Goal: Task Accomplishment & Management: Manage account settings

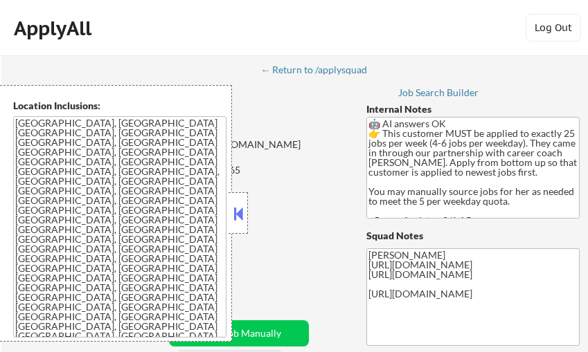
select select ""pending""
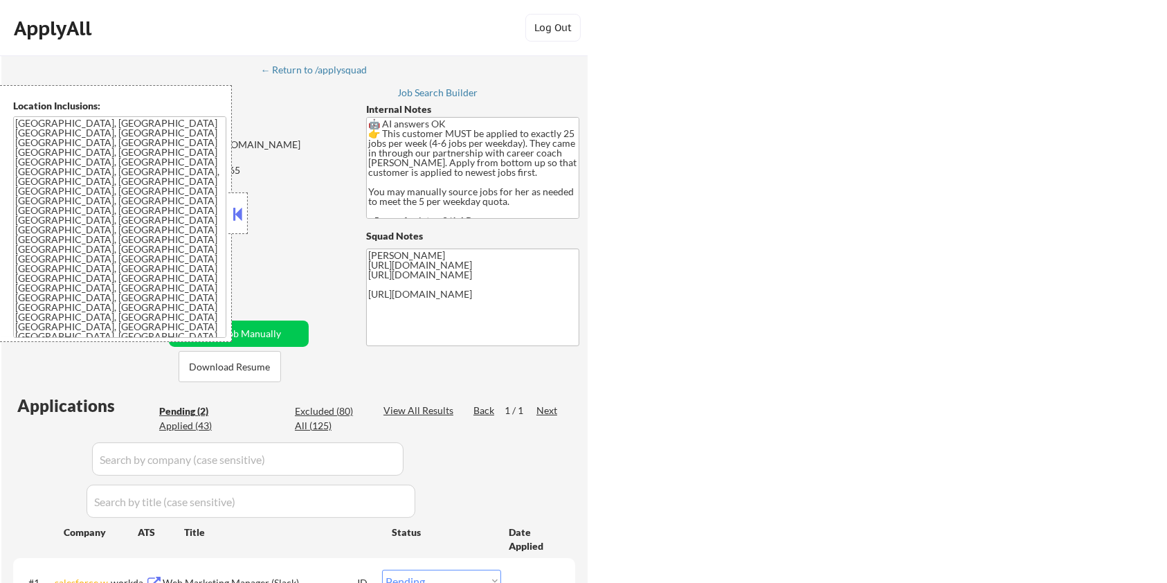
select select ""pending""
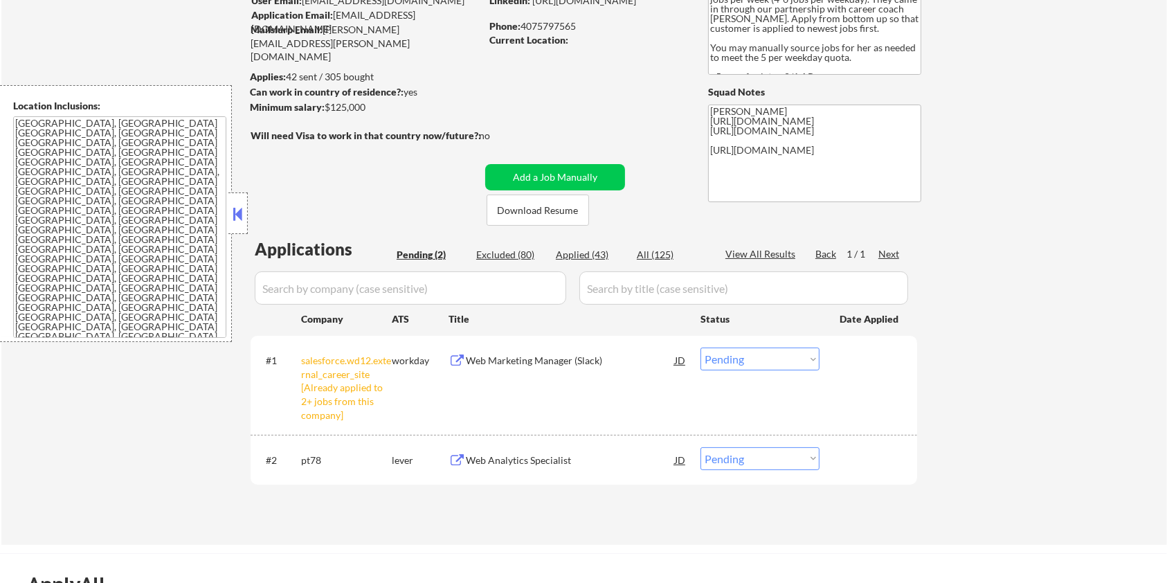
scroll to position [92, 0]
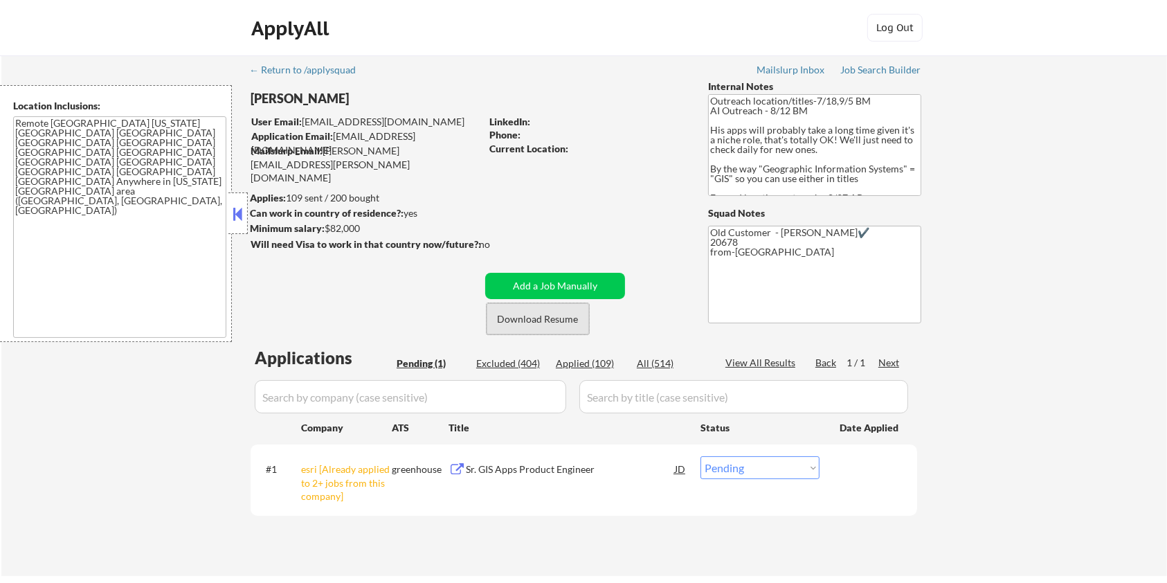
click at [536, 314] on button "Download Resume" at bounding box center [538, 318] width 102 height 31
click at [549, 279] on button "Add a Job Manually" at bounding box center [555, 286] width 140 height 26
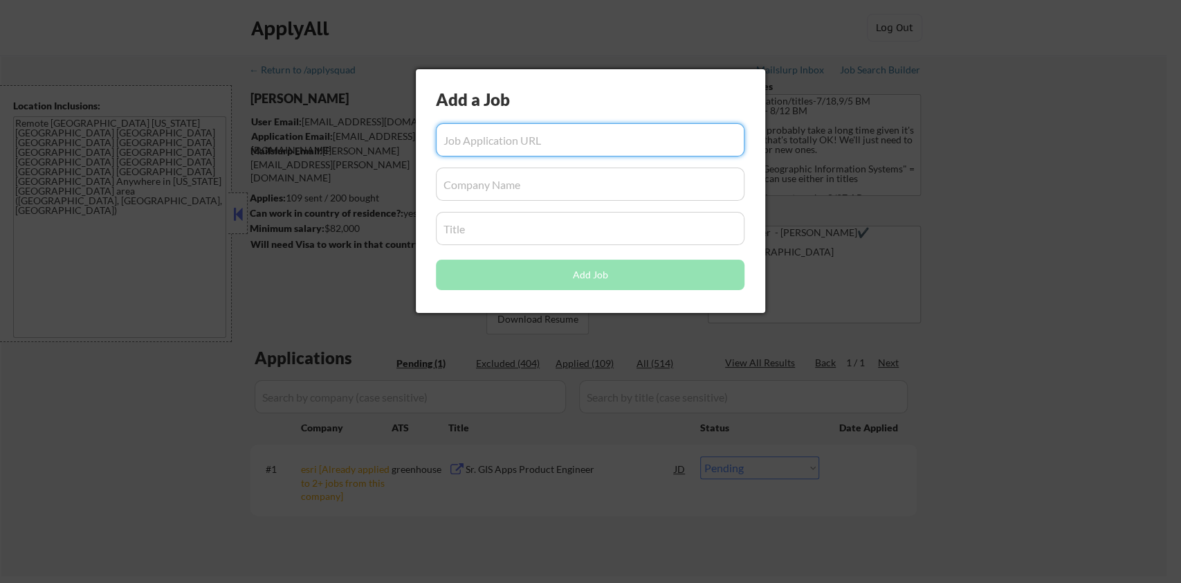
click at [1115, 282] on div at bounding box center [590, 291] width 1181 height 583
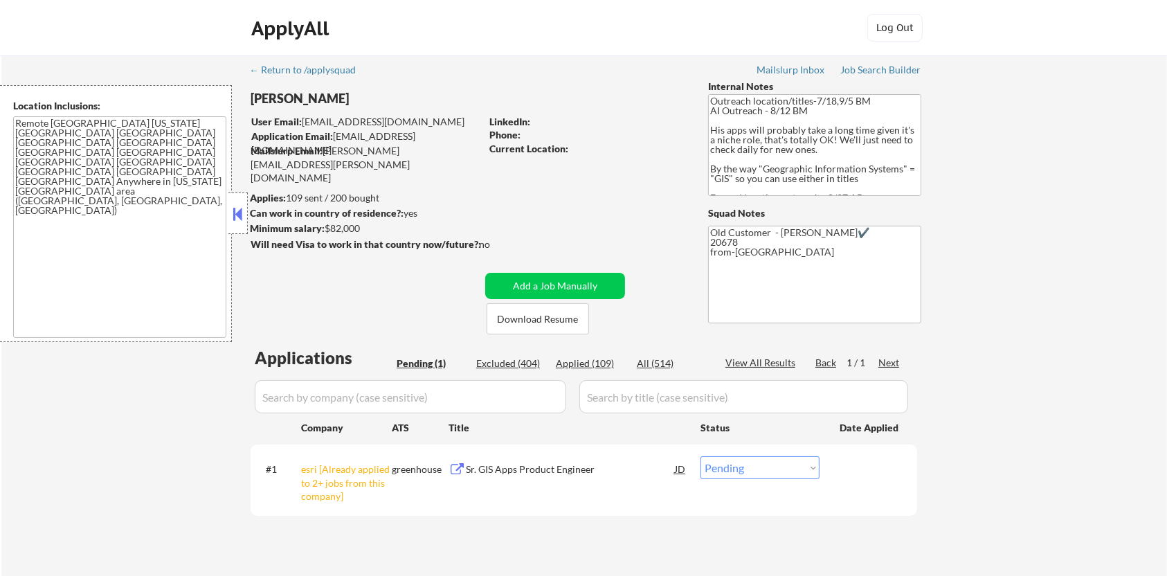
click at [508, 466] on div "Sr. GIS Apps Product Engineer" at bounding box center [570, 469] width 209 height 14
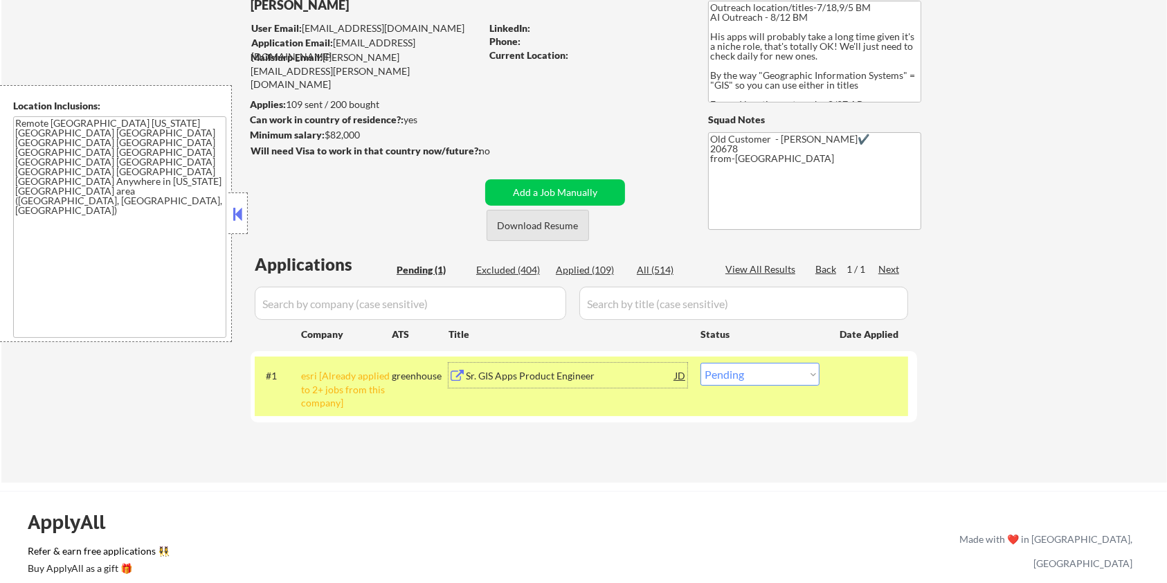
scroll to position [184, 0]
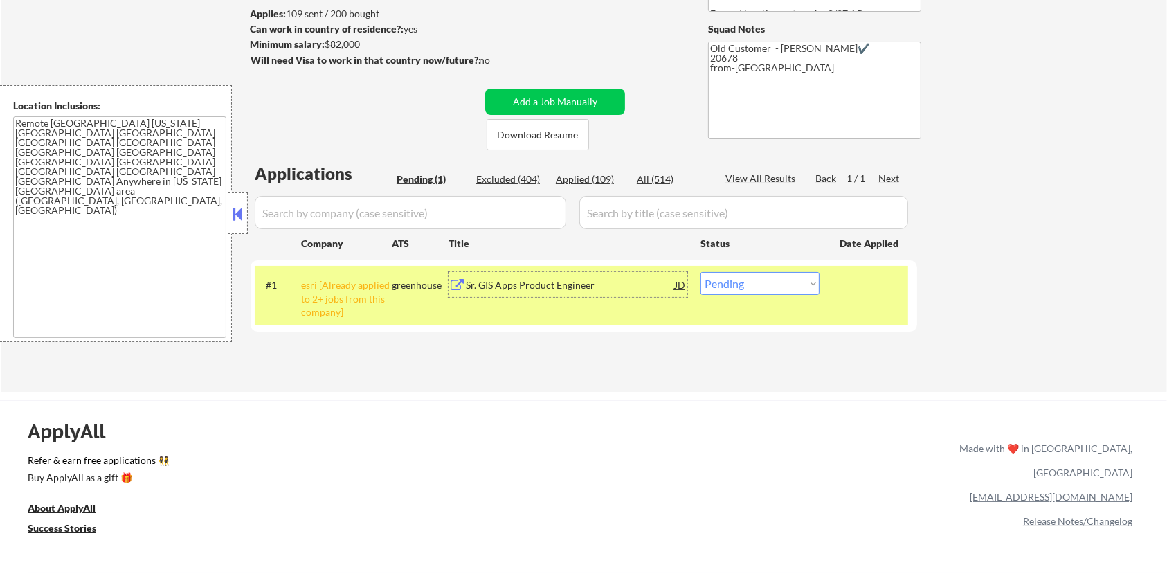
click at [515, 283] on div "Sr. GIS Apps Product Engineer" at bounding box center [570, 285] width 209 height 14
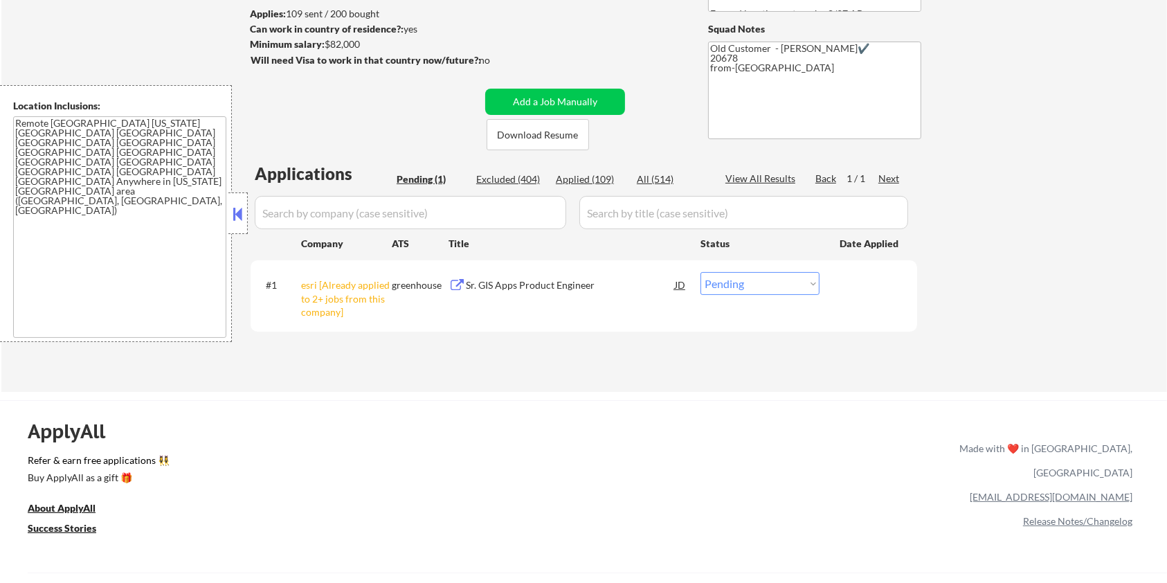
drag, startPoint x: 379, startPoint y: 43, endPoint x: 327, endPoint y: 43, distance: 52.6
click at [325, 43] on div "Minimum salary: $82,000" at bounding box center [365, 44] width 230 height 14
copy div "$82,000"
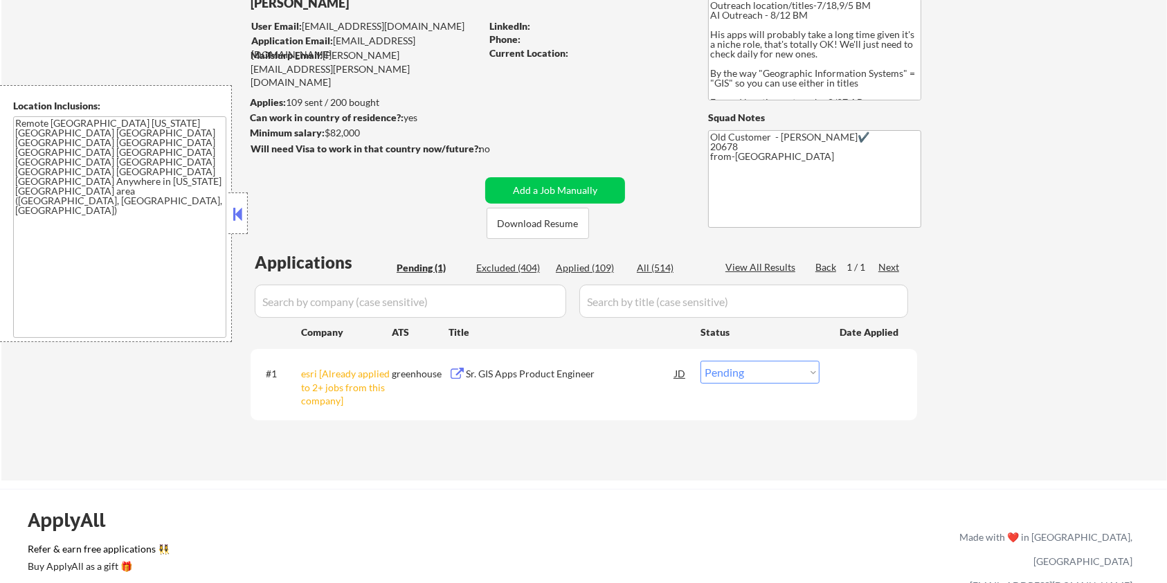
scroll to position [0, 0]
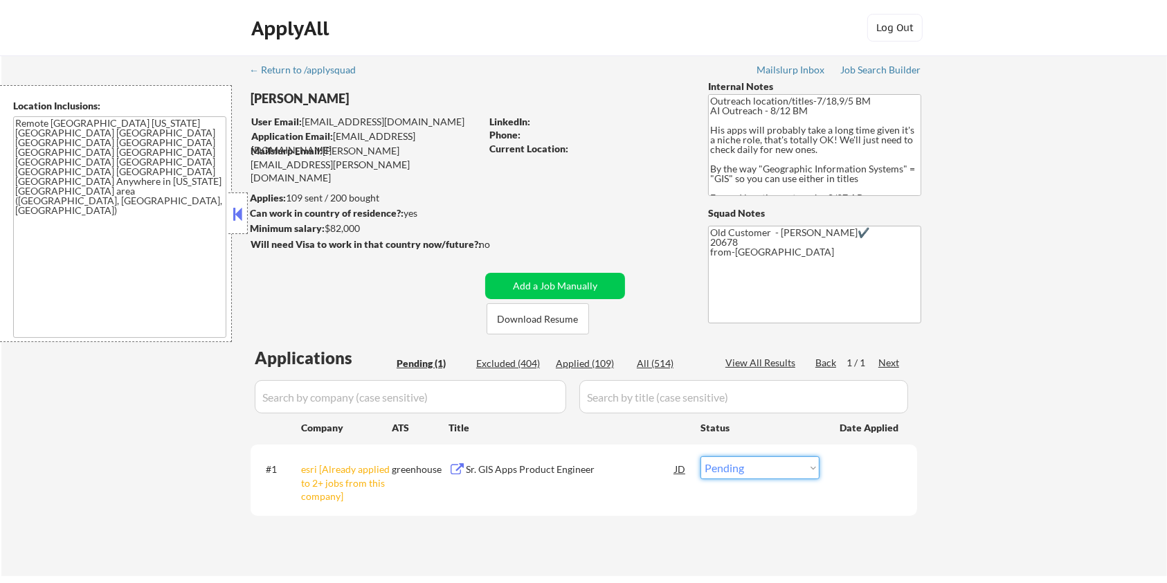
click at [758, 473] on select "Choose an option... Pending Applied Excluded (Questions) Excluded (Expired) Exc…" at bounding box center [759, 467] width 119 height 23
select select ""applied""
click at [700, 456] on select "Choose an option... Pending Applied Excluded (Questions) Excluded (Expired) Exc…" at bounding box center [759, 467] width 119 height 23
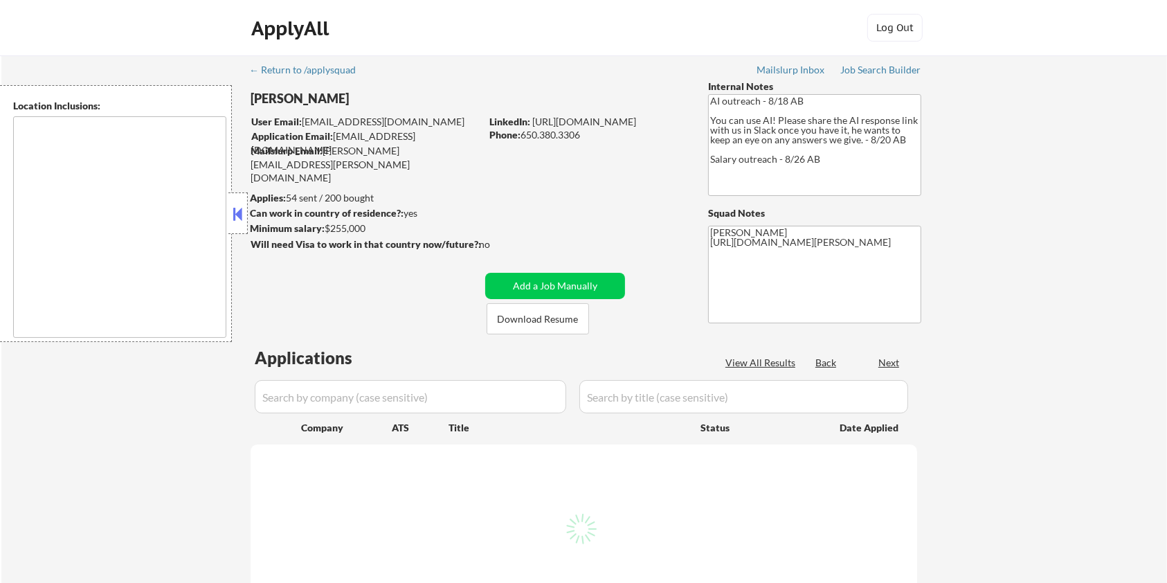
type textarea "[GEOGRAPHIC_DATA], [GEOGRAPHIC_DATA] [GEOGRAPHIC_DATA], [GEOGRAPHIC_DATA] [GEOG…"
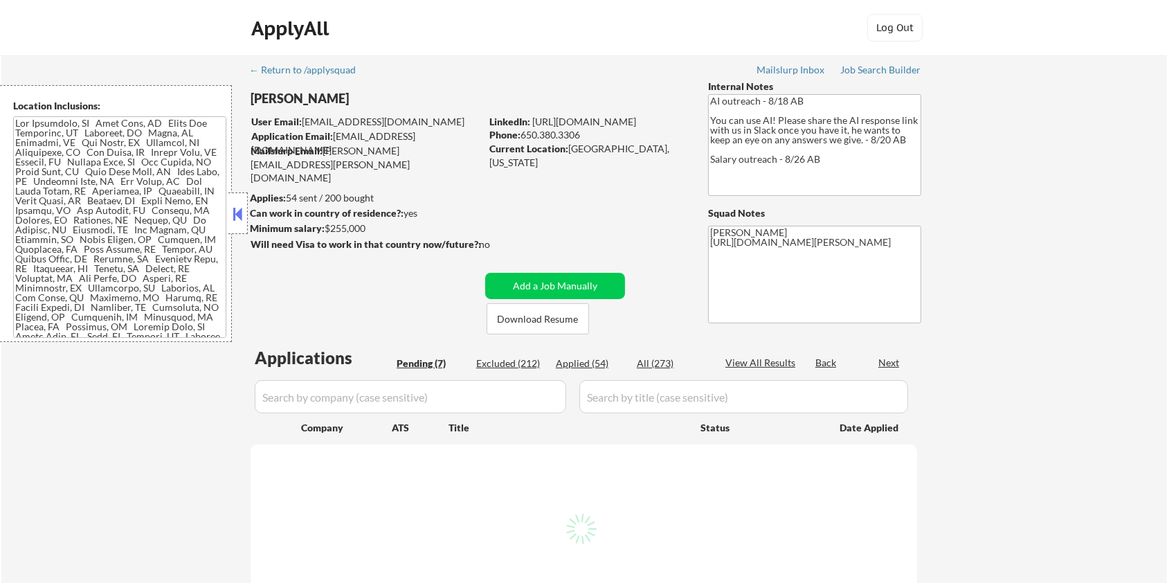
select select ""pending""
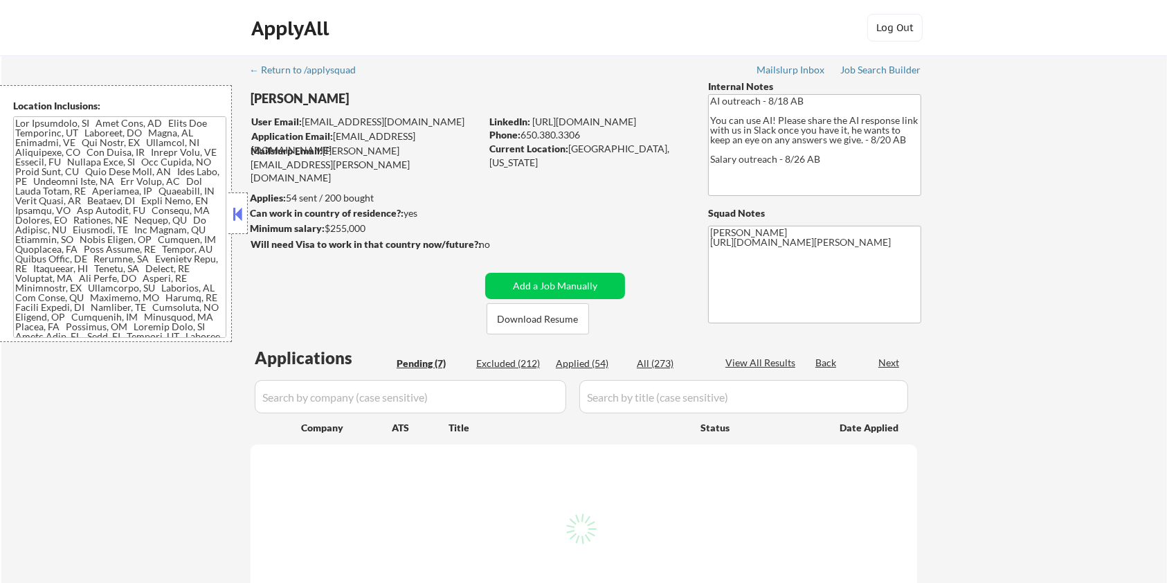
select select ""pending""
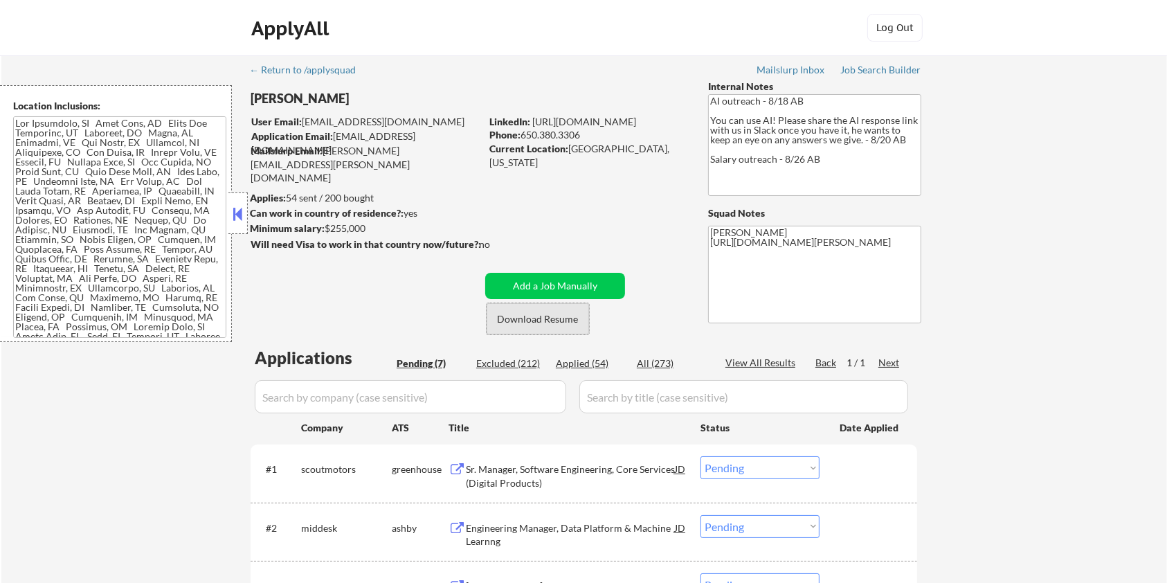
click at [545, 318] on button "Download Resume" at bounding box center [538, 318] width 102 height 31
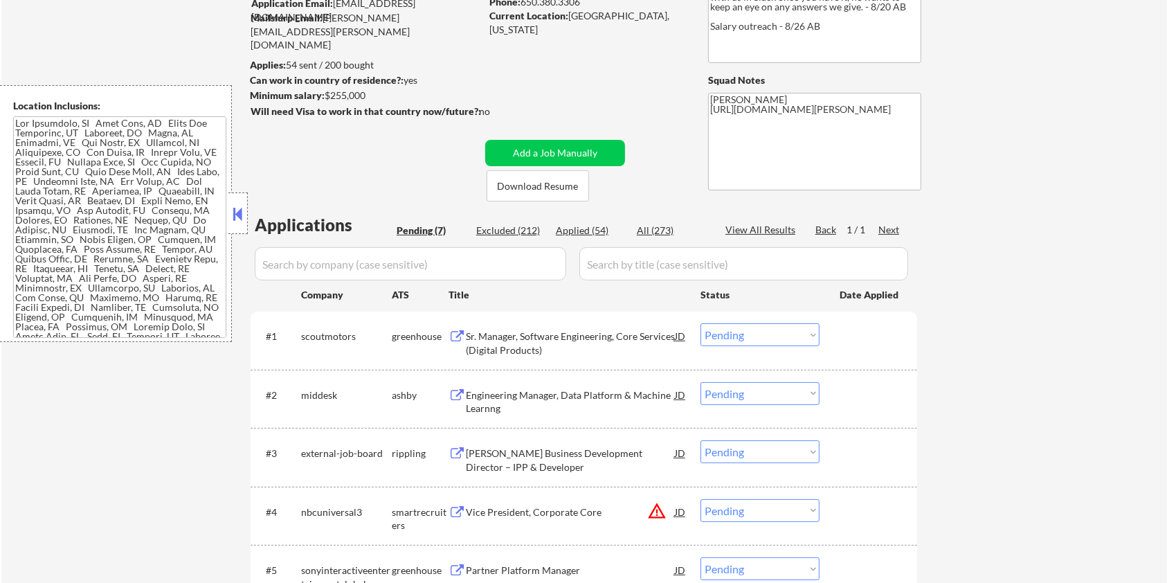
scroll to position [184, 0]
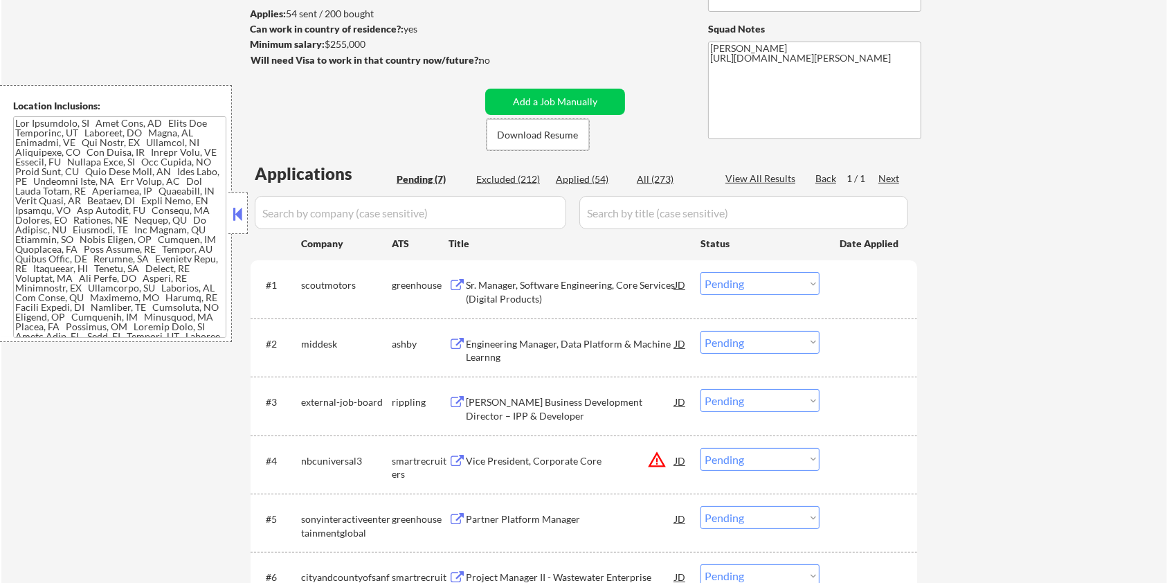
click at [556, 285] on div "Sr. Manager, Software Engineering, Core Services (Digital Products)" at bounding box center [570, 291] width 209 height 27
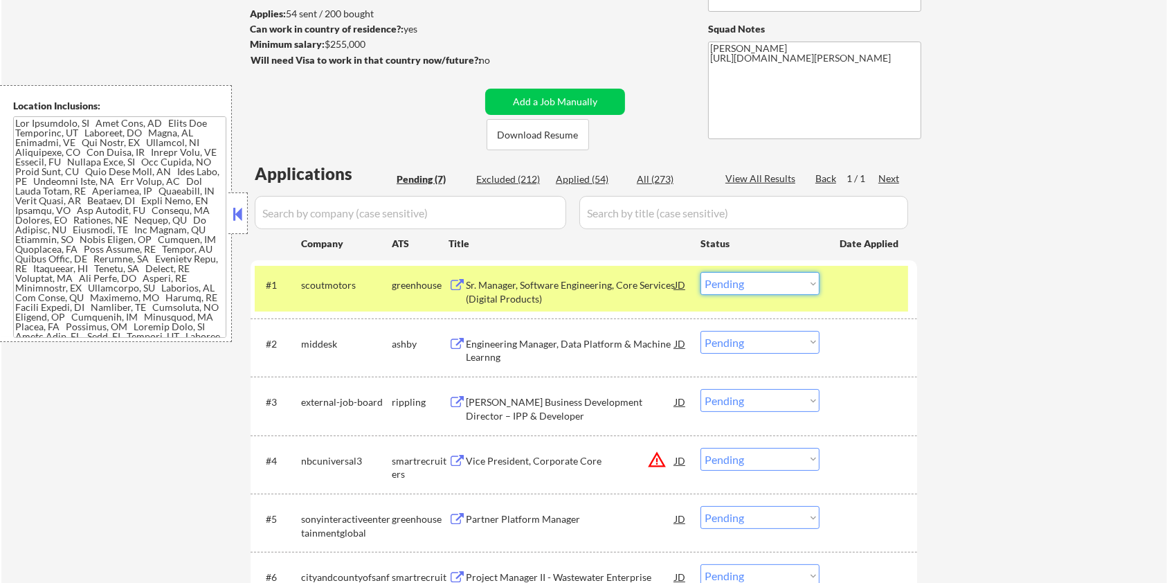
click at [752, 281] on select "Choose an option... Pending Applied Excluded (Questions) Excluded (Expired) Exc…" at bounding box center [759, 283] width 119 height 23
click at [700, 272] on select "Choose an option... Pending Applied Excluded (Questions) Excluded (Expired) Exc…" at bounding box center [759, 283] width 119 height 23
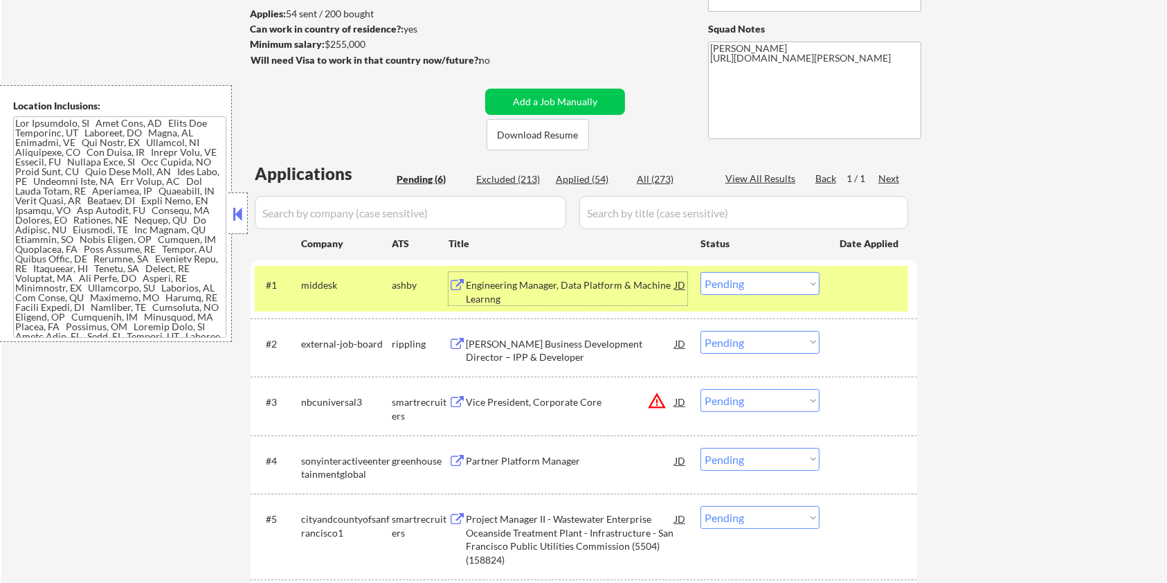
click at [545, 291] on div "Engineering Manager, Data Platform & Machine Learnng" at bounding box center [570, 291] width 209 height 27
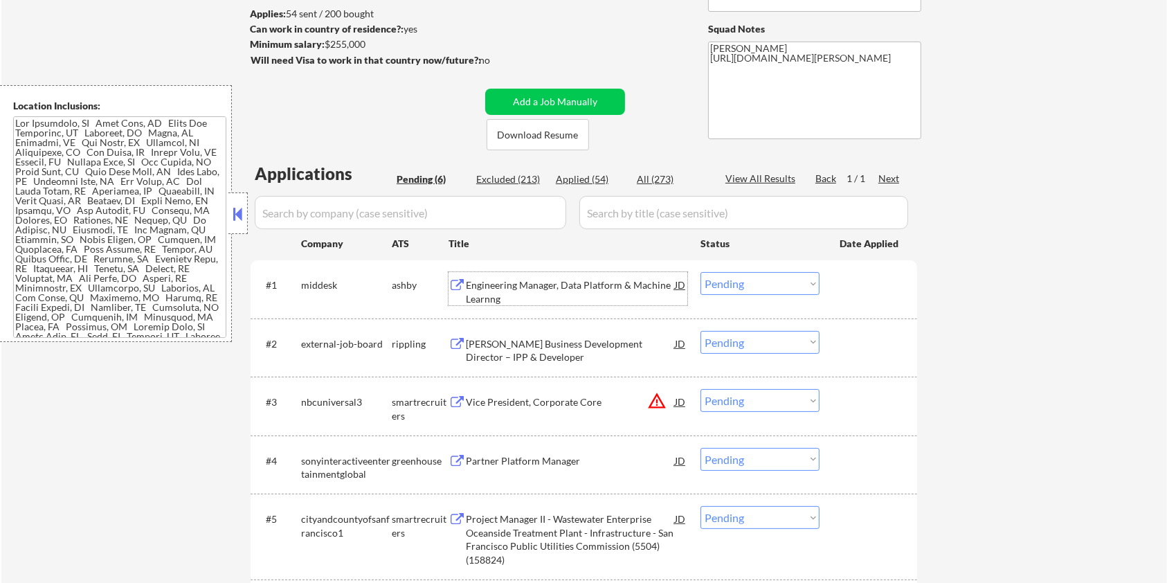
click at [745, 276] on select "Choose an option... Pending Applied Excluded (Questions) Excluded (Expired) Exc…" at bounding box center [759, 283] width 119 height 23
click at [700, 272] on select "Choose an option... Pending Applied Excluded (Questions) Excluded (Expired) Exc…" at bounding box center [759, 283] width 119 height 23
select select ""pending""
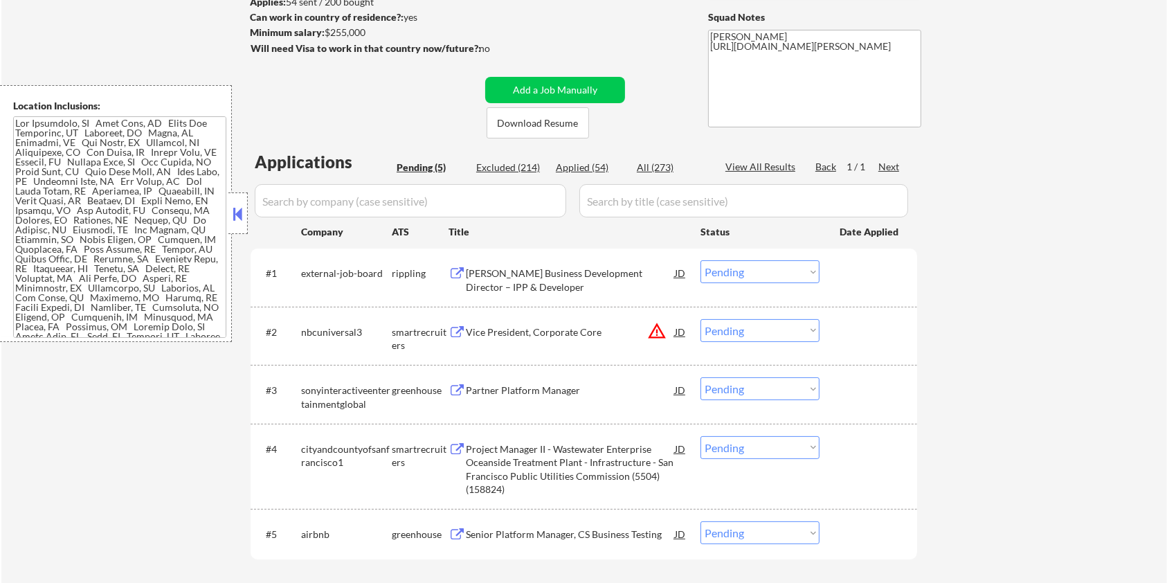
scroll to position [277, 0]
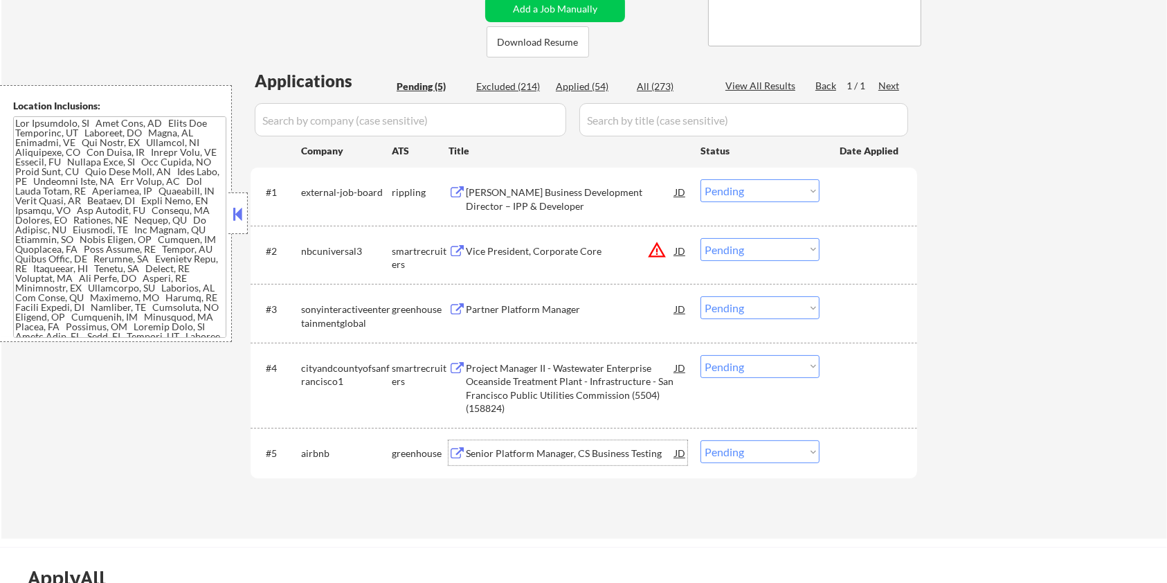
click at [506, 455] on div "Senior Platform Manager, CS Business Testing" at bounding box center [570, 453] width 209 height 14
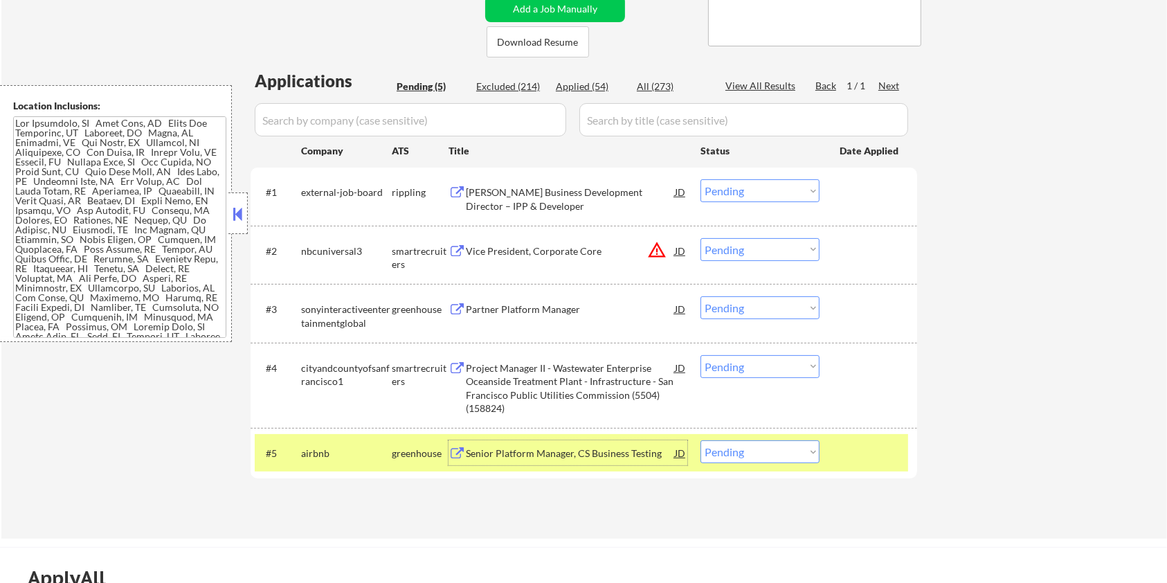
click at [752, 448] on select "Choose an option... Pending Applied Excluded (Questions) Excluded (Expired) Exc…" at bounding box center [759, 451] width 119 height 23
select select ""excluded__salary_""
click at [700, 440] on select "Choose an option... Pending Applied Excluded (Questions) Excluded (Expired) Exc…" at bounding box center [759, 451] width 119 height 23
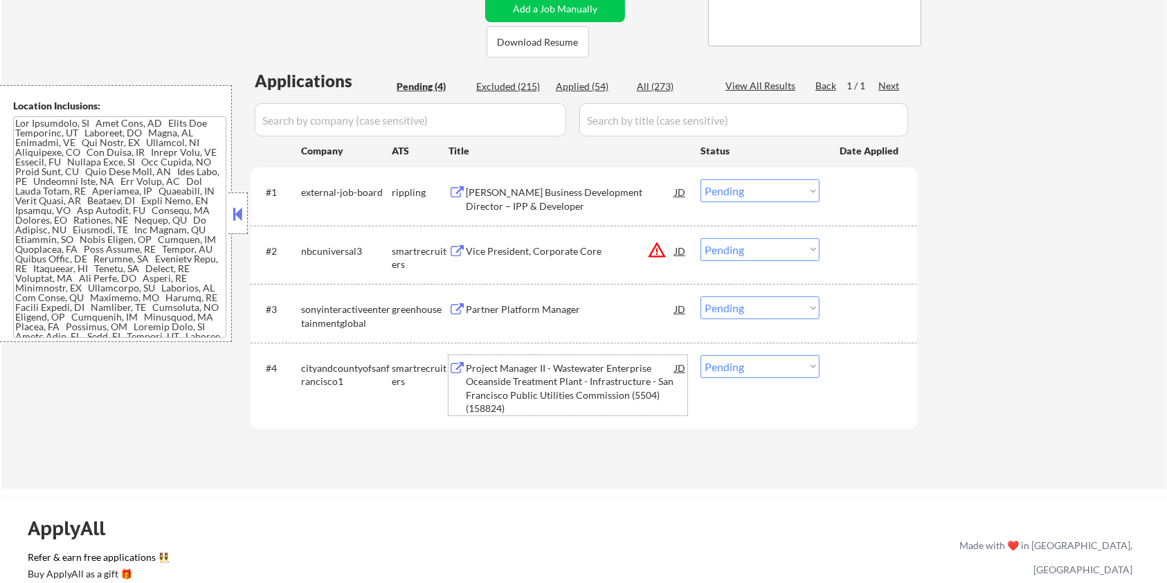
click at [510, 377] on div "Project Manager II - Wastewater Enterprise Oceanside Treatment Plant - Infrastr…" at bounding box center [570, 388] width 209 height 54
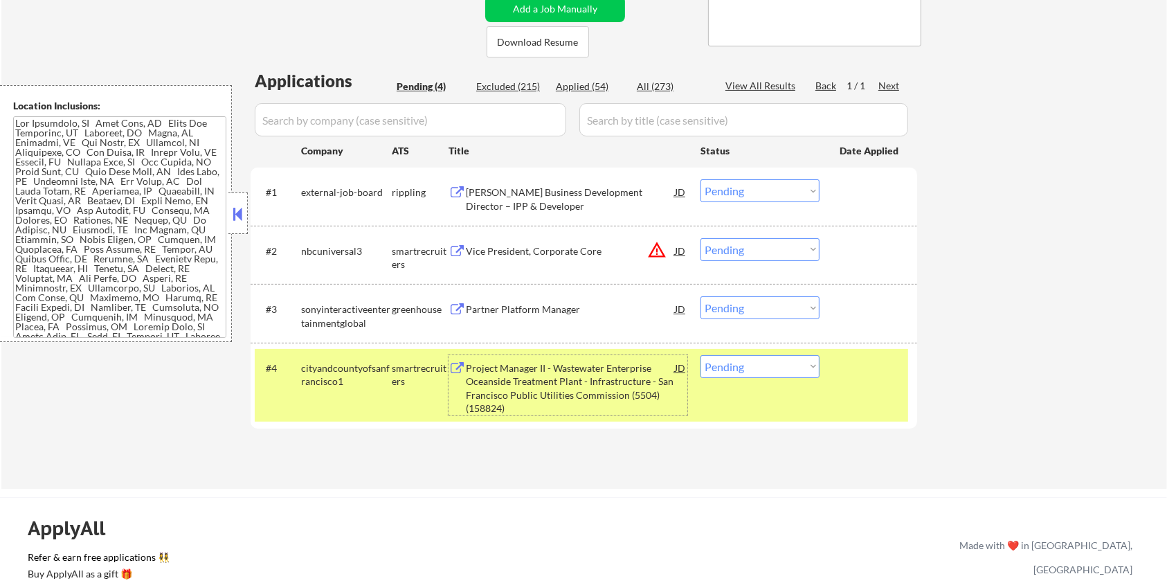
click at [730, 369] on select "Choose an option... Pending Applied Excluded (Questions) Excluded (Expired) Exc…" at bounding box center [759, 366] width 119 height 23
select select ""excluded__salary_""
click at [700, 355] on select "Choose an option... Pending Applied Excluded (Questions) Excluded (Expired) Exc…" at bounding box center [759, 366] width 119 height 23
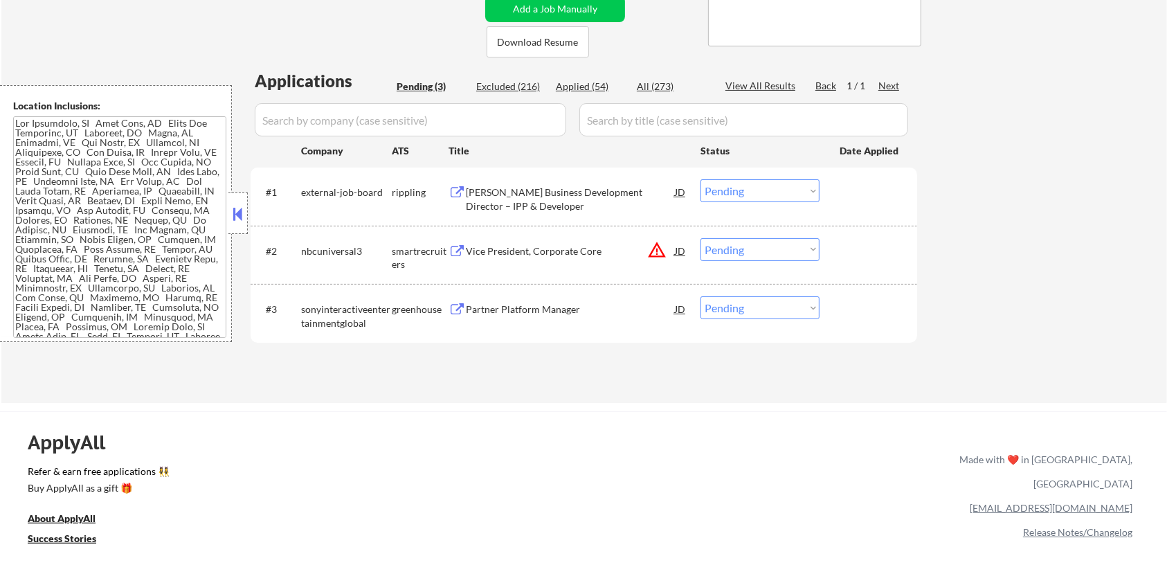
click at [478, 311] on div "Partner Platform Manager" at bounding box center [570, 309] width 209 height 14
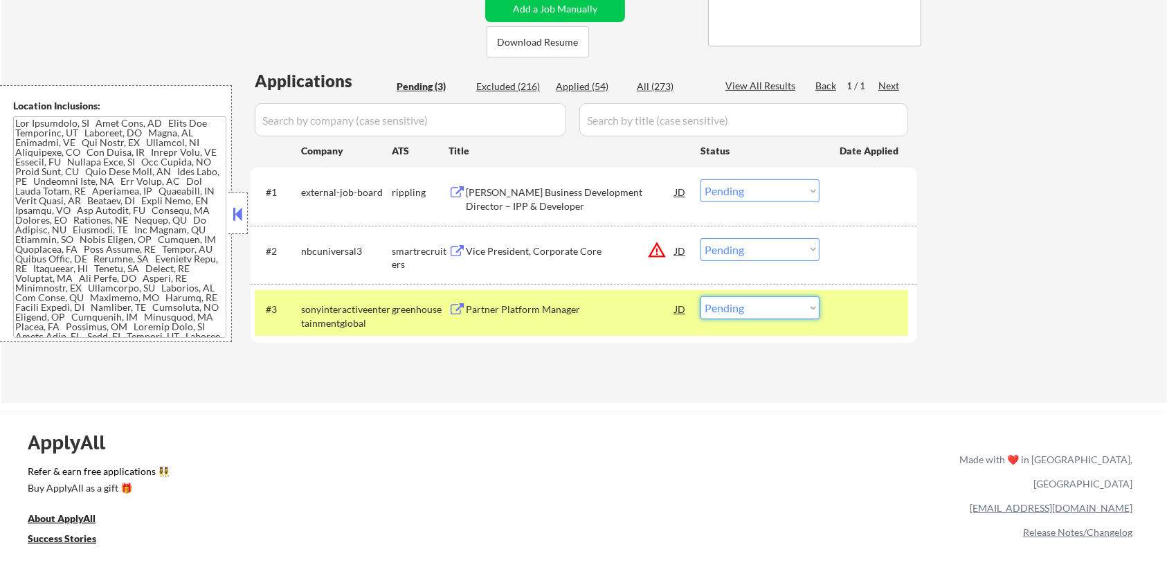
click at [776, 307] on select "Choose an option... Pending Applied Excluded (Questions) Excluded (Expired) Exc…" at bounding box center [759, 307] width 119 height 23
select select ""excluded__salary_""
click at [700, 296] on select "Choose an option... Pending Applied Excluded (Questions) Excluded (Expired) Exc…" at bounding box center [759, 307] width 119 height 23
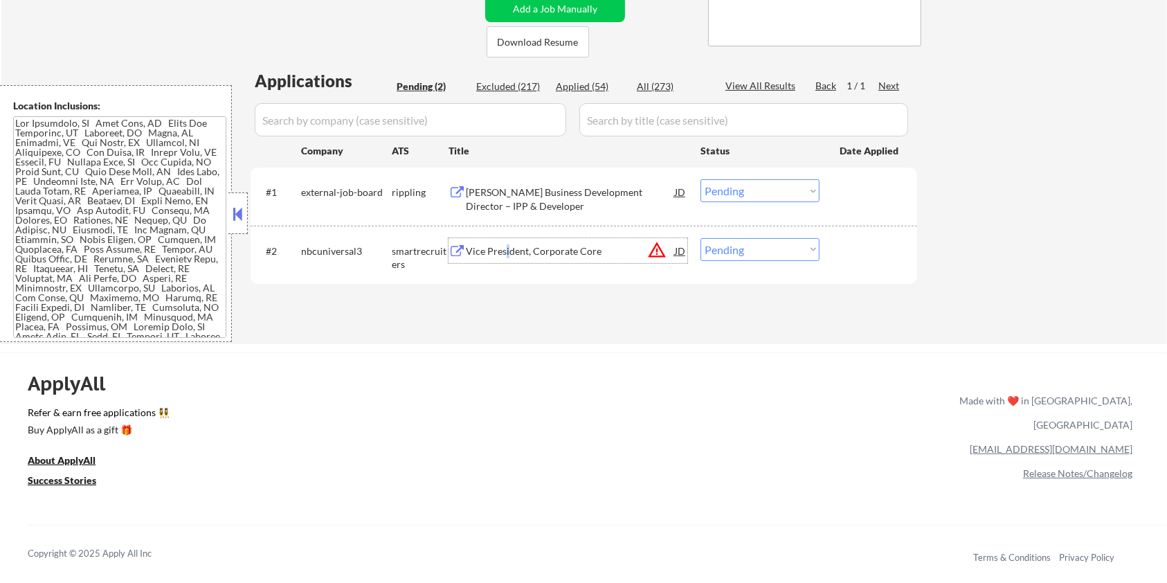
click at [509, 250] on div "Vice President, Corporate Core" at bounding box center [570, 251] width 209 height 14
